Goal: Task Accomplishment & Management: Manage account settings

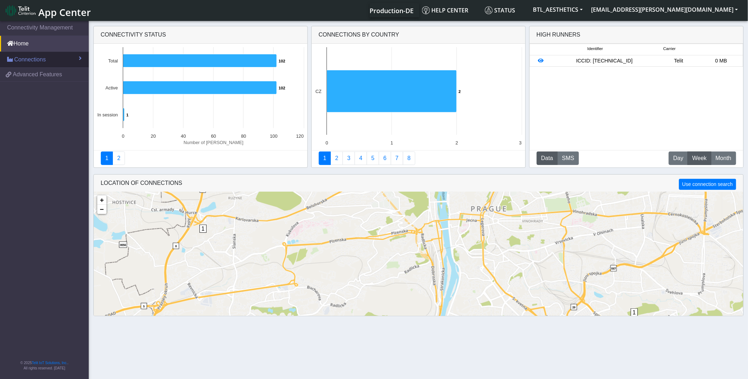
click at [52, 62] on link "Connections" at bounding box center [44, 60] width 89 height 16
click at [26, 73] on link "List" at bounding box center [44, 74] width 89 height 15
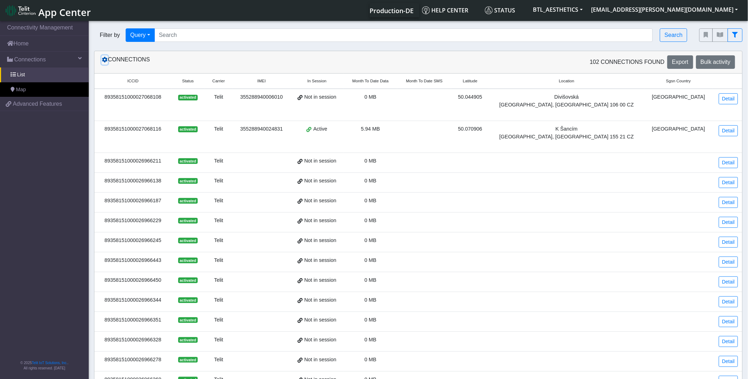
click at [104, 61] on icon at bounding box center [105, 60] width 6 height 6
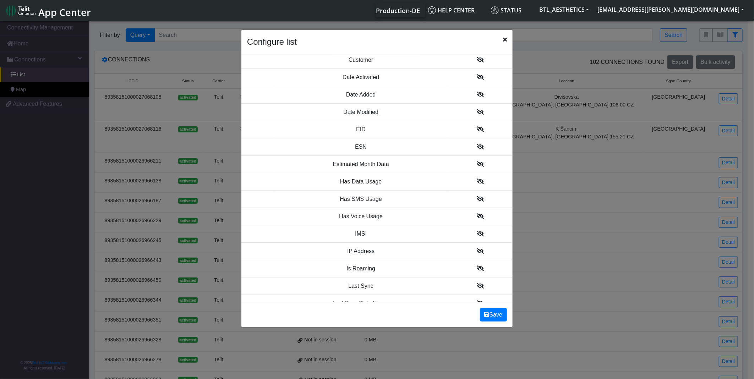
scroll to position [390, 0]
click at [477, 184] on icon at bounding box center [480, 181] width 7 height 6
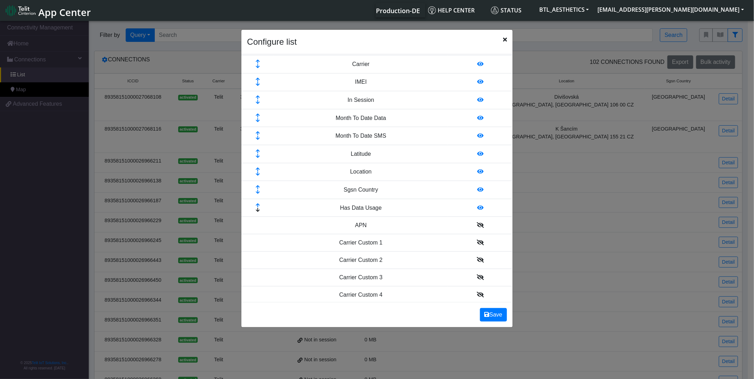
scroll to position [50, 0]
click at [258, 204] on icon at bounding box center [258, 206] width 24 height 5
click at [258, 189] on icon at bounding box center [258, 188] width 24 height 5
click at [257, 170] on icon at bounding box center [258, 170] width 24 height 5
click at [258, 152] on icon at bounding box center [258, 152] width 24 height 5
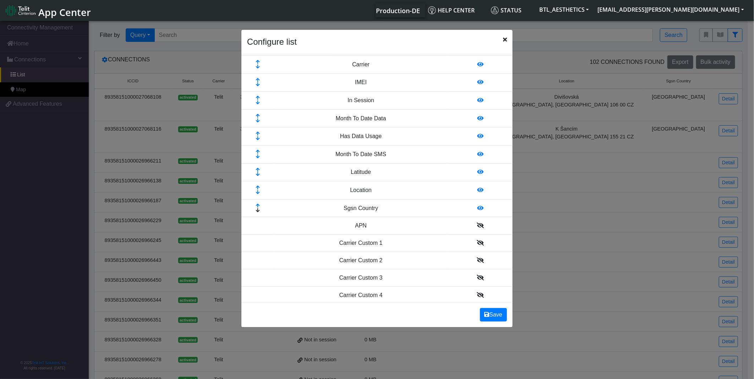
click at [257, 133] on icon at bounding box center [258, 134] width 24 height 5
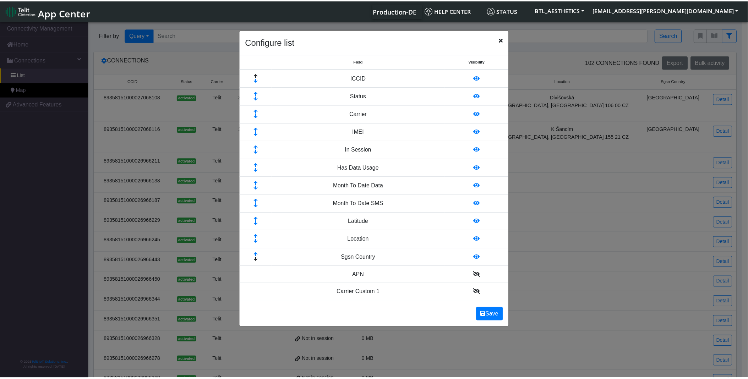
scroll to position [0, 0]
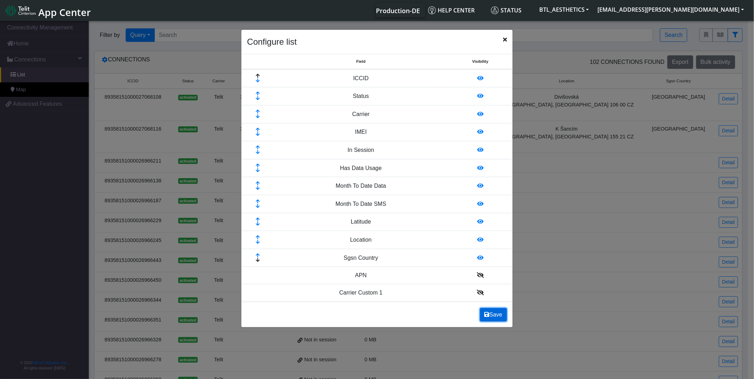
click at [494, 316] on button "Save" at bounding box center [493, 314] width 27 height 13
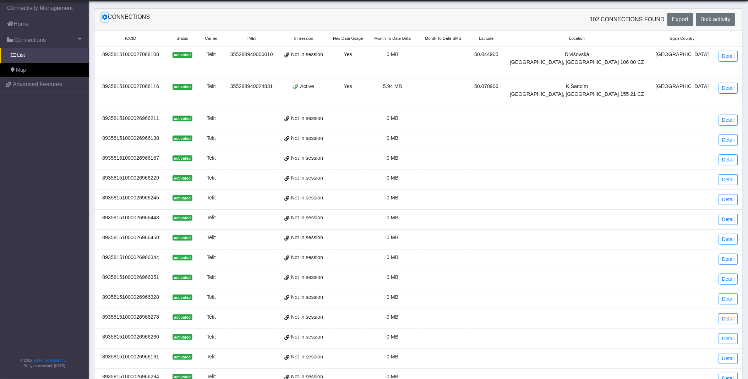
scroll to position [0, 0]
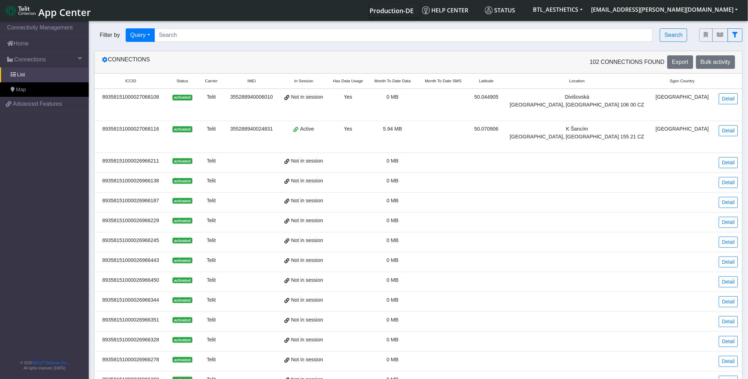
click at [363, 83] on span "Has Data Usage" at bounding box center [348, 81] width 30 height 6
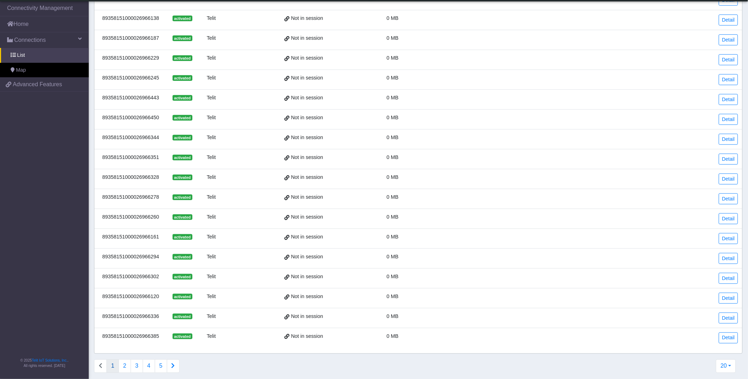
scroll to position [150, 0]
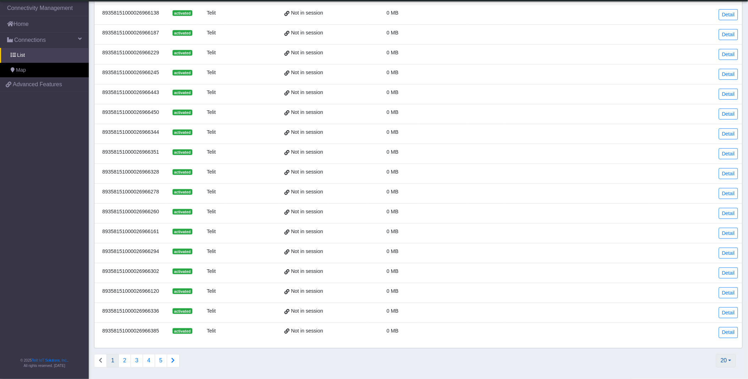
click at [723, 359] on button "20" at bounding box center [726, 360] width 20 height 13
click at [704, 314] on button "200" at bounding box center [708, 310] width 56 height 11
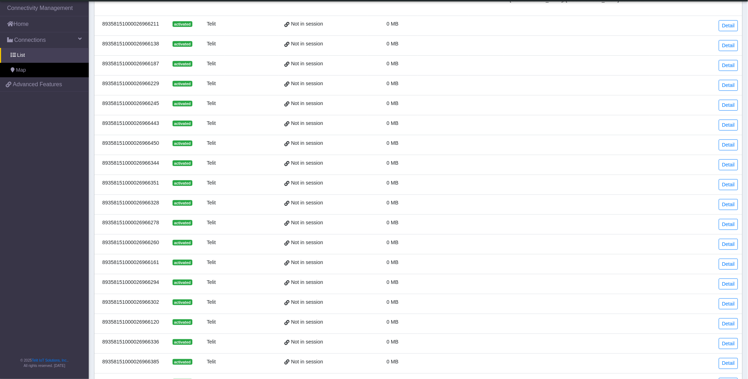
scroll to position [0, 0]
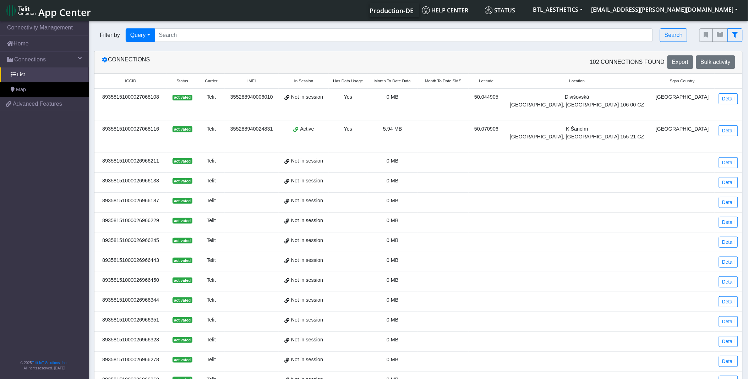
click at [156, 160] on div "89358151000026966211" at bounding box center [131, 161] width 64 height 8
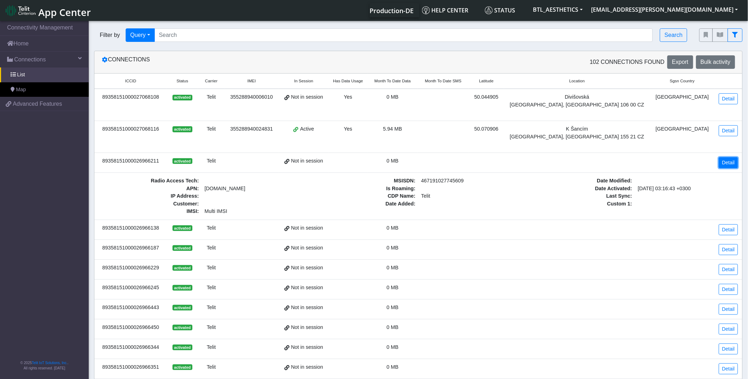
click at [723, 162] on link "Detail" at bounding box center [728, 162] width 19 height 11
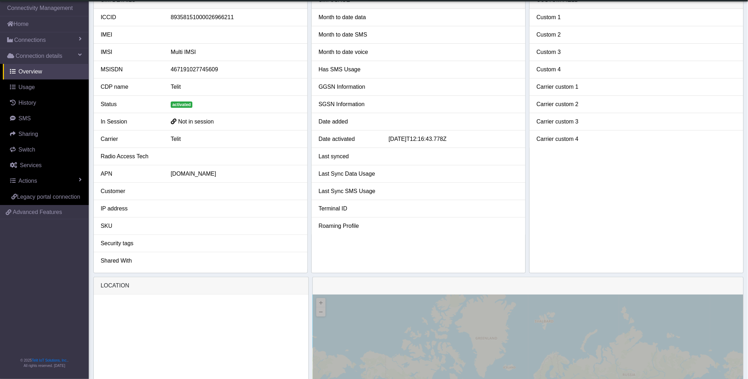
scroll to position [9, 0]
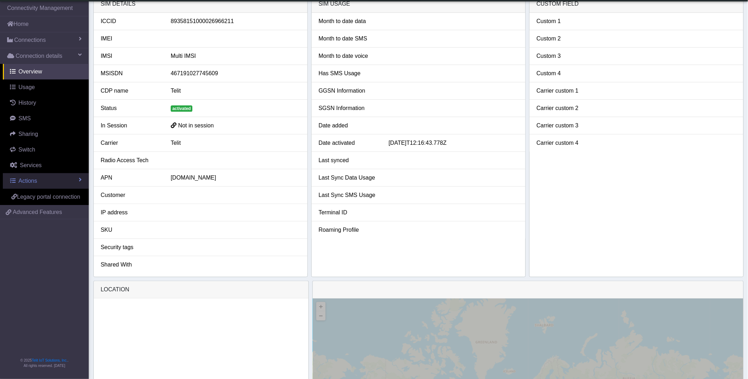
click at [80, 179] on span at bounding box center [80, 180] width 3 height 6
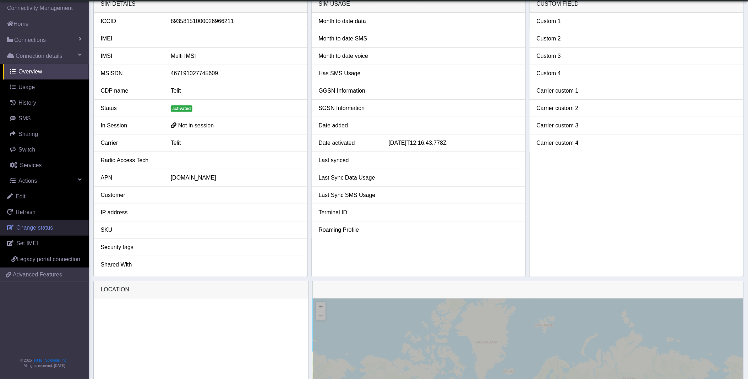
click at [38, 225] on span "Change status" at bounding box center [34, 228] width 37 height 6
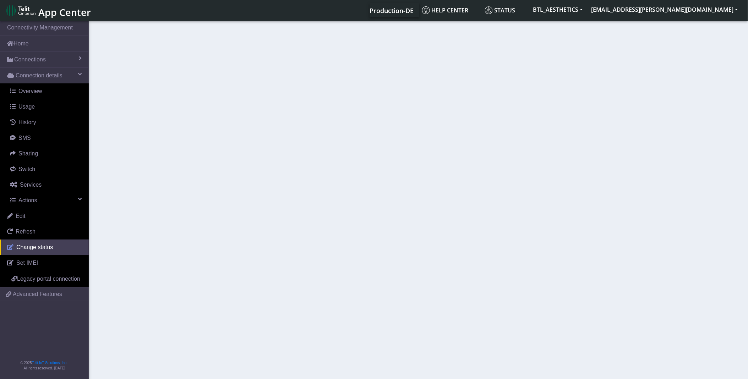
select select "activated"
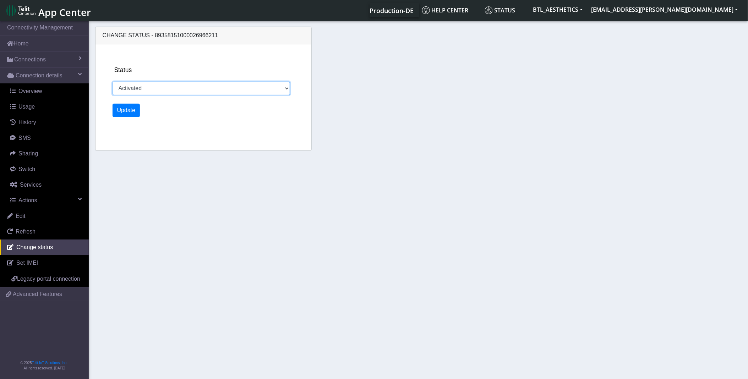
click at [161, 94] on select "Activated Deactivated" at bounding box center [202, 88] width 178 height 13
click at [168, 202] on section "Connectivity Management Home Connections List Map Connection details Overview U…" at bounding box center [374, 201] width 748 height 362
click at [30, 66] on link "Connections" at bounding box center [44, 60] width 89 height 16
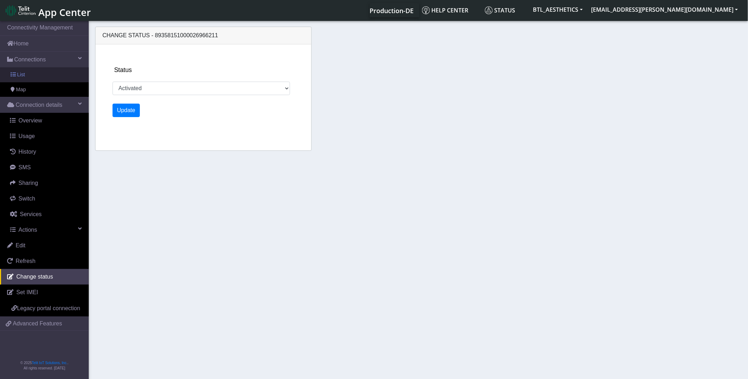
click at [29, 73] on link "List" at bounding box center [44, 74] width 89 height 15
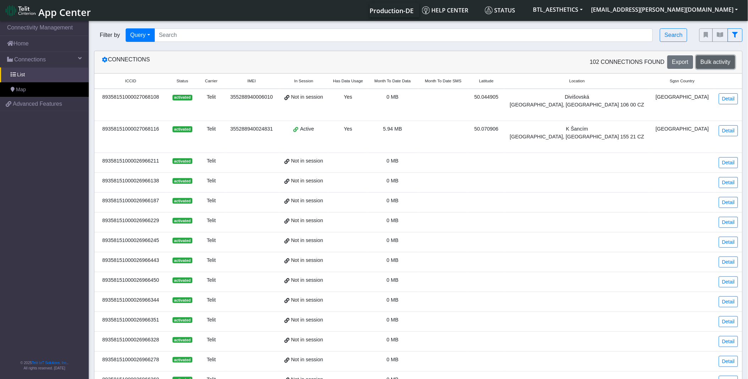
click at [718, 65] on span "Bulk activity" at bounding box center [716, 62] width 30 height 6
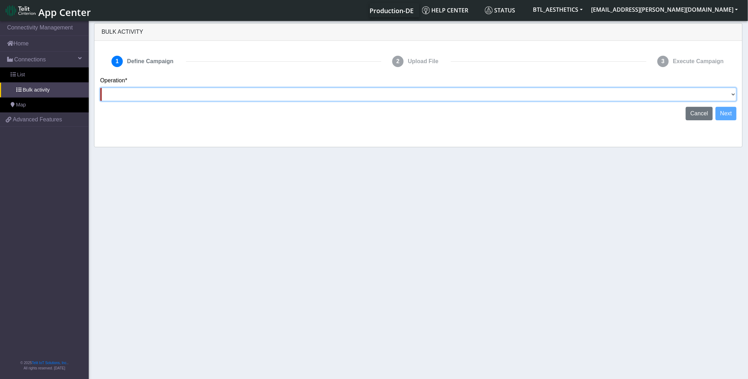
click at [228, 94] on select "Activate [PERSON_NAME] Deactivate [PERSON_NAME] Add Tags Remove Tags Advanced" at bounding box center [418, 94] width 637 height 13
select select "Deactivate [PERSON_NAME]"
click at [100, 88] on select "Activate [PERSON_NAME] Deactivate [PERSON_NAME] Add Tags Remove Tags Advanced" at bounding box center [418, 94] width 637 height 13
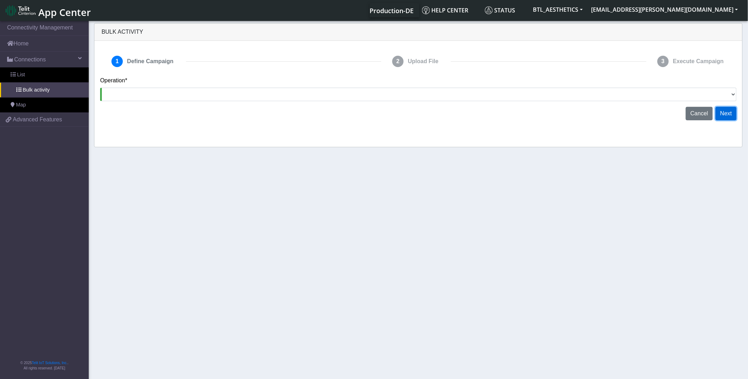
click at [727, 112] on button "Next" at bounding box center [726, 113] width 21 height 13
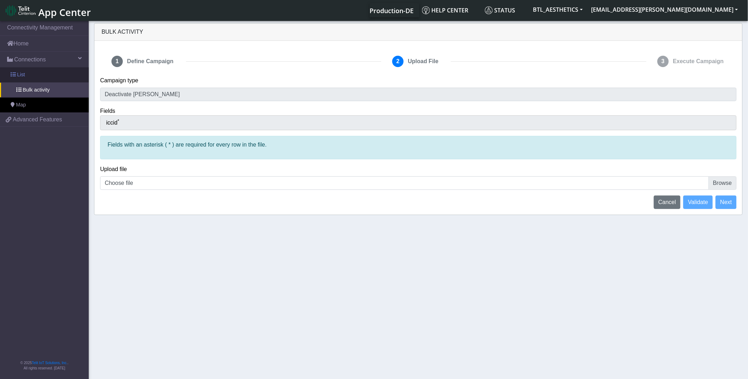
click at [51, 77] on link "List" at bounding box center [44, 74] width 89 height 15
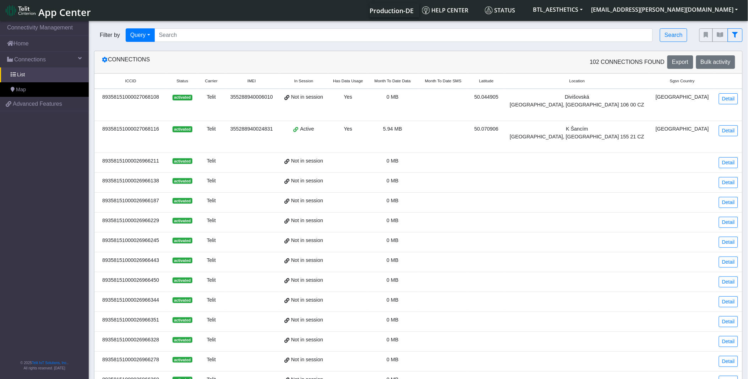
click at [145, 165] on td "89358151000026966211" at bounding box center [130, 163] width 72 height 20
